Goal: Information Seeking & Learning: Compare options

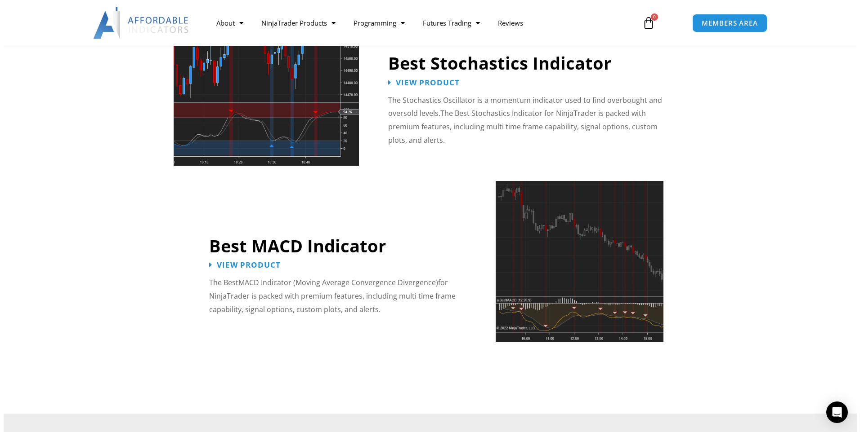
scroll to position [2023, 0]
